Goal: Browse casually

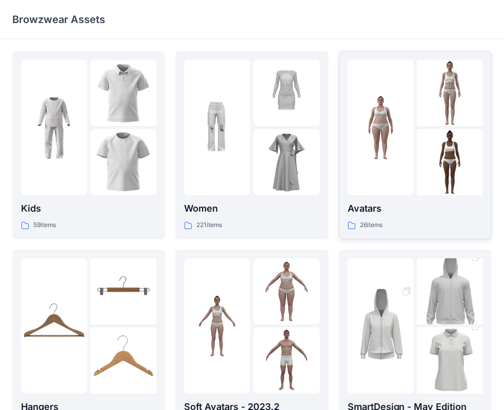
scroll to position [51, 0]
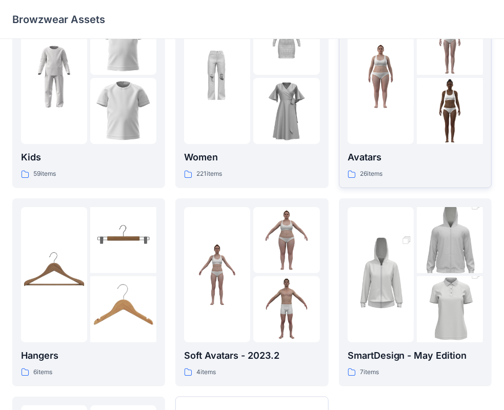
click at [397, 168] on div "Avatars 26 items" at bounding box center [415, 164] width 135 height 29
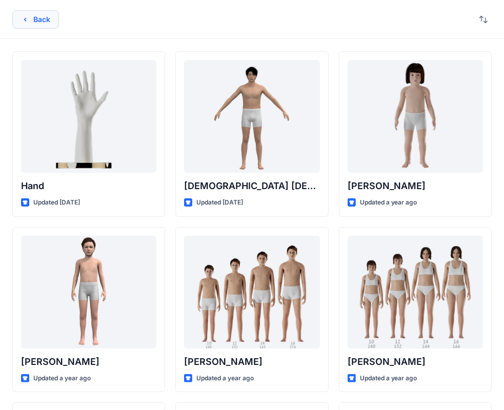
click at [38, 15] on button "Back" at bounding box center [35, 19] width 47 height 18
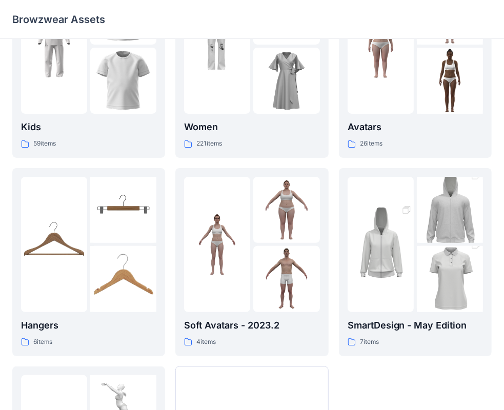
scroll to position [254, 0]
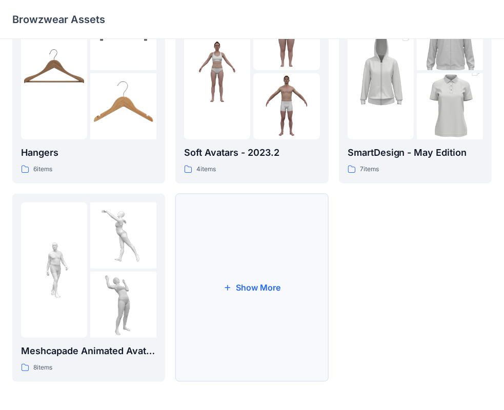
click at [256, 279] on button "Show More" at bounding box center [251, 288] width 153 height 188
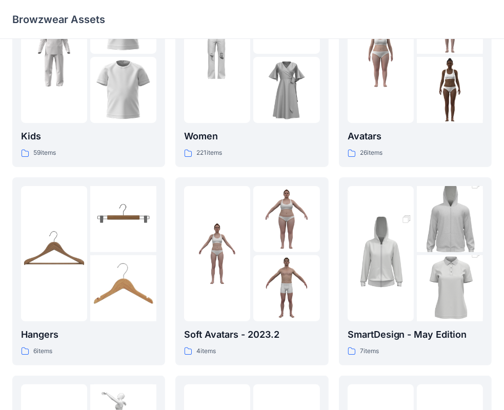
scroll to position [0, 0]
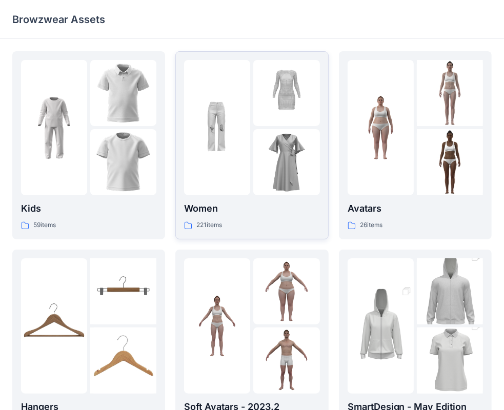
click at [223, 150] on img at bounding box center [217, 128] width 66 height 66
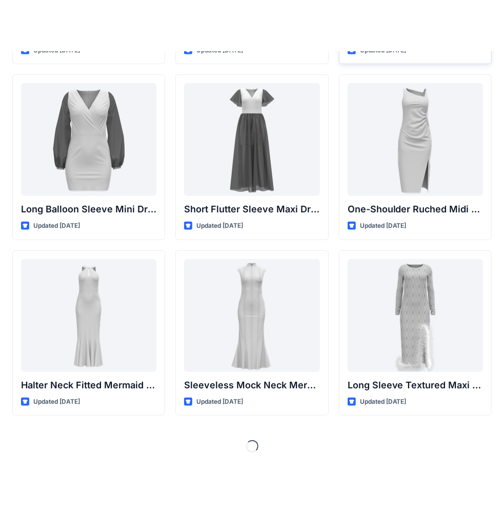
scroll to position [382, 0]
